Goal: Navigation & Orientation: Find specific page/section

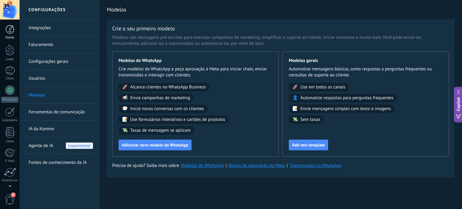
click at [11, 30] on div at bounding box center [9, 29] width 9 height 9
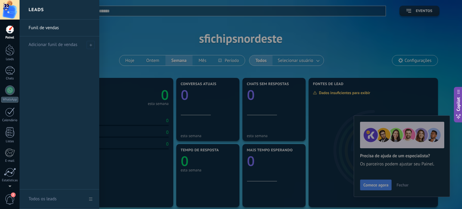
click at [322, 95] on div at bounding box center [251, 104] width 462 height 209
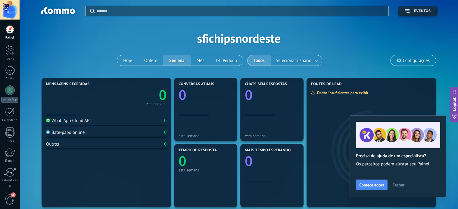
click at [392, 186] on span "Fechar" at bounding box center [398, 185] width 12 height 4
